Goal: Find specific page/section: Find specific page/section

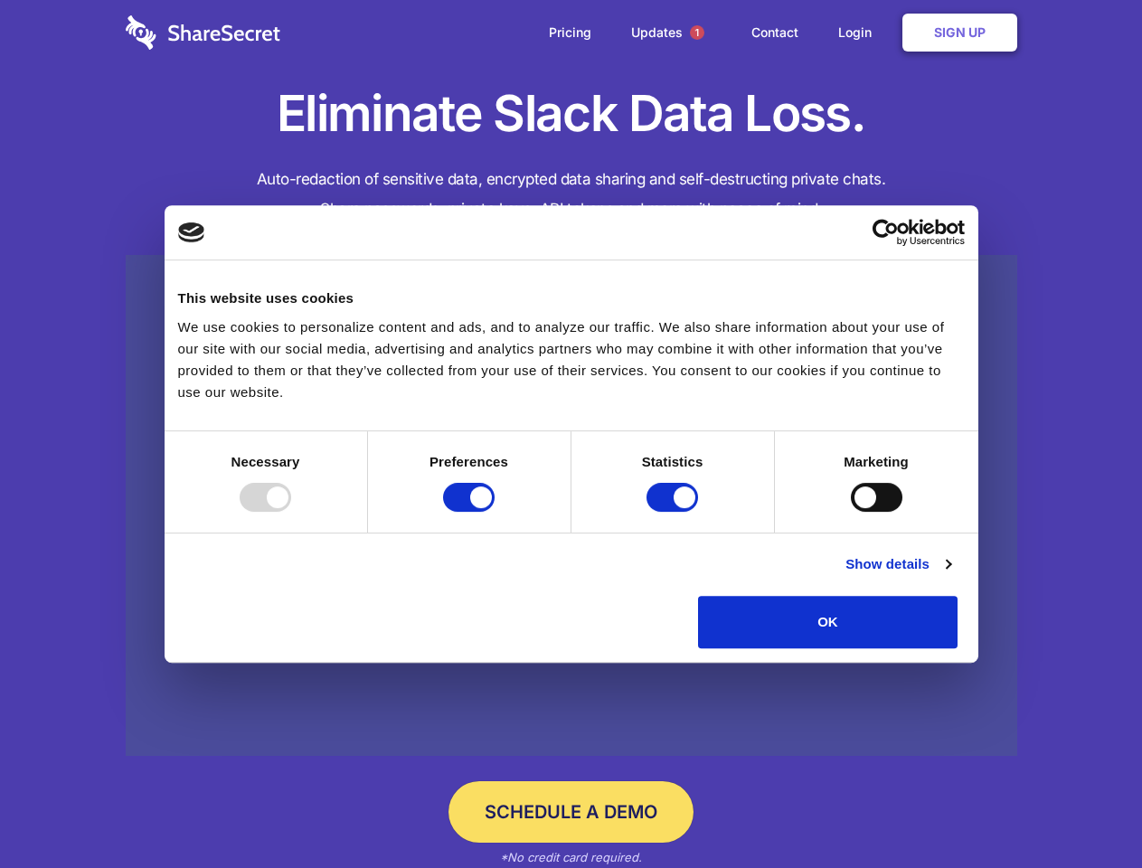
click at [291, 512] on div at bounding box center [266, 497] width 52 height 29
click at [494, 512] on input "Preferences" at bounding box center [469, 497] width 52 height 29
checkbox input "false"
click at [674, 512] on input "Statistics" at bounding box center [672, 497] width 52 height 29
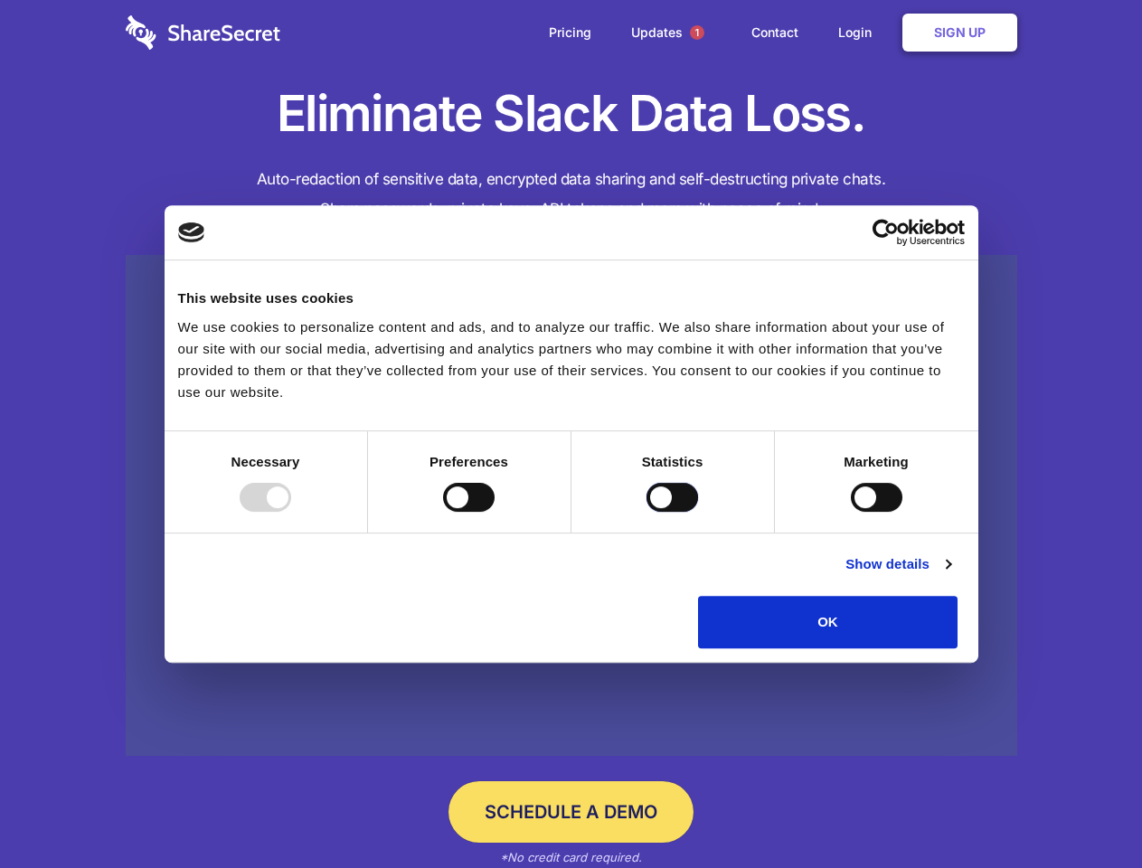
checkbox input "false"
click at [851, 512] on input "Marketing" at bounding box center [877, 497] width 52 height 29
checkbox input "true"
click at [950, 575] on link "Show details" at bounding box center [897, 564] width 105 height 22
click at [0, 0] on li "Necessary 7 Necessary cookies help make a website usable by enabling basic func…" at bounding box center [0, 0] width 0 height 0
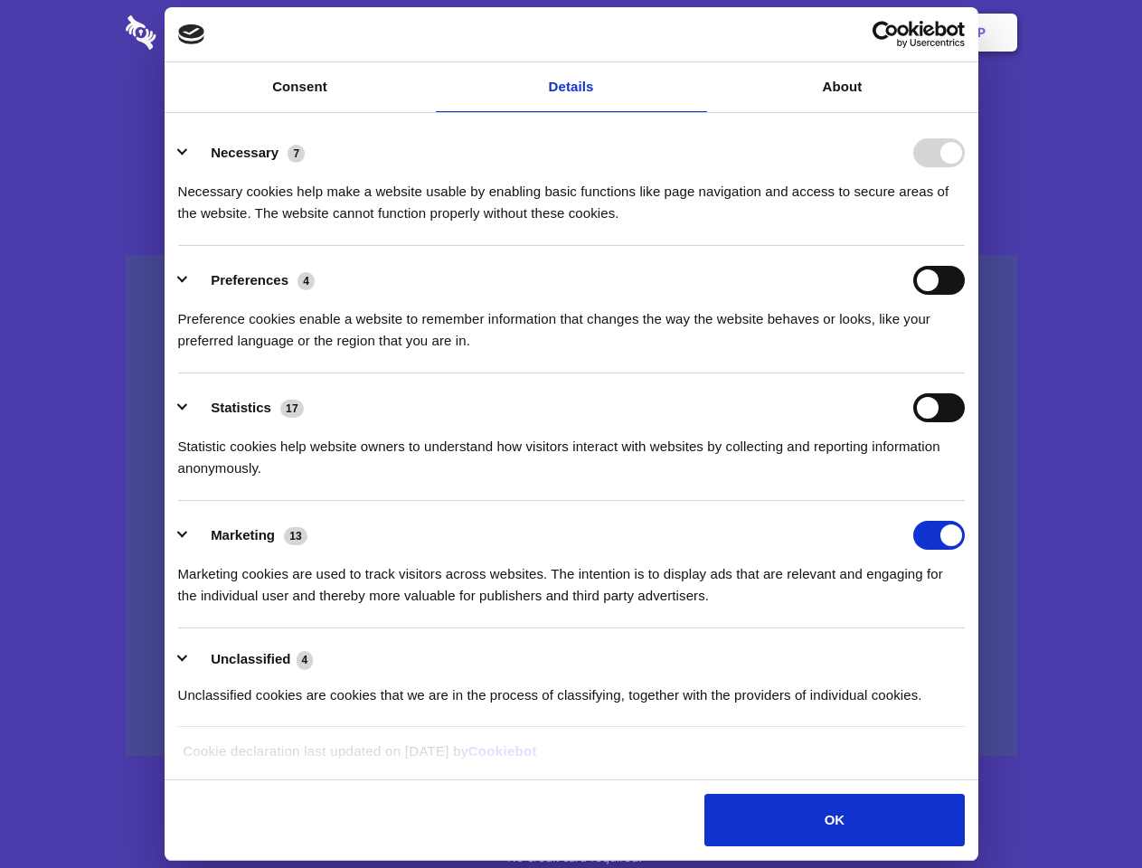
click at [696, 33] on span "1" at bounding box center [697, 32] width 14 height 14
